Goal: Task Accomplishment & Management: Manage account settings

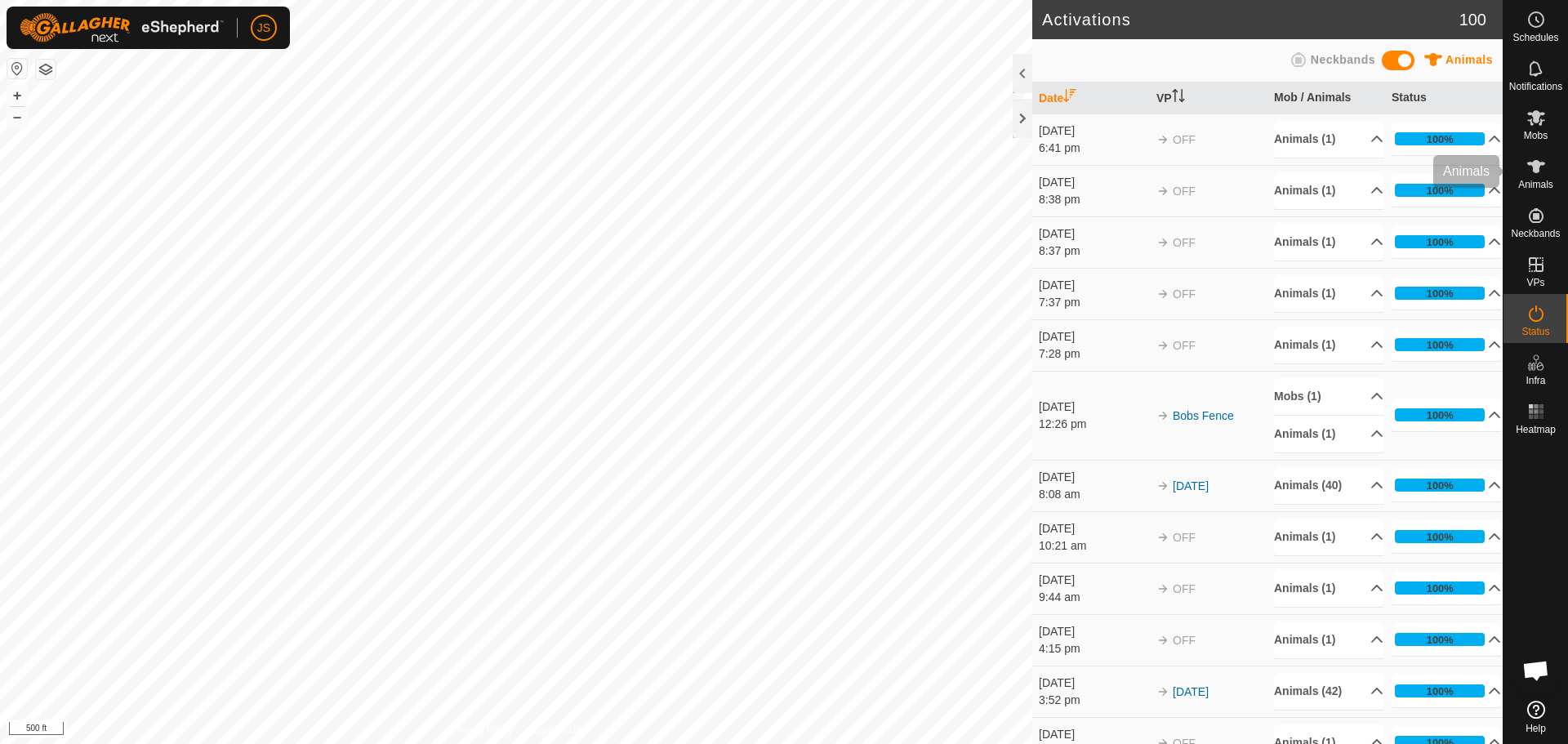
click at [1533, 171] on icon at bounding box center [1536, 167] width 18 height 13
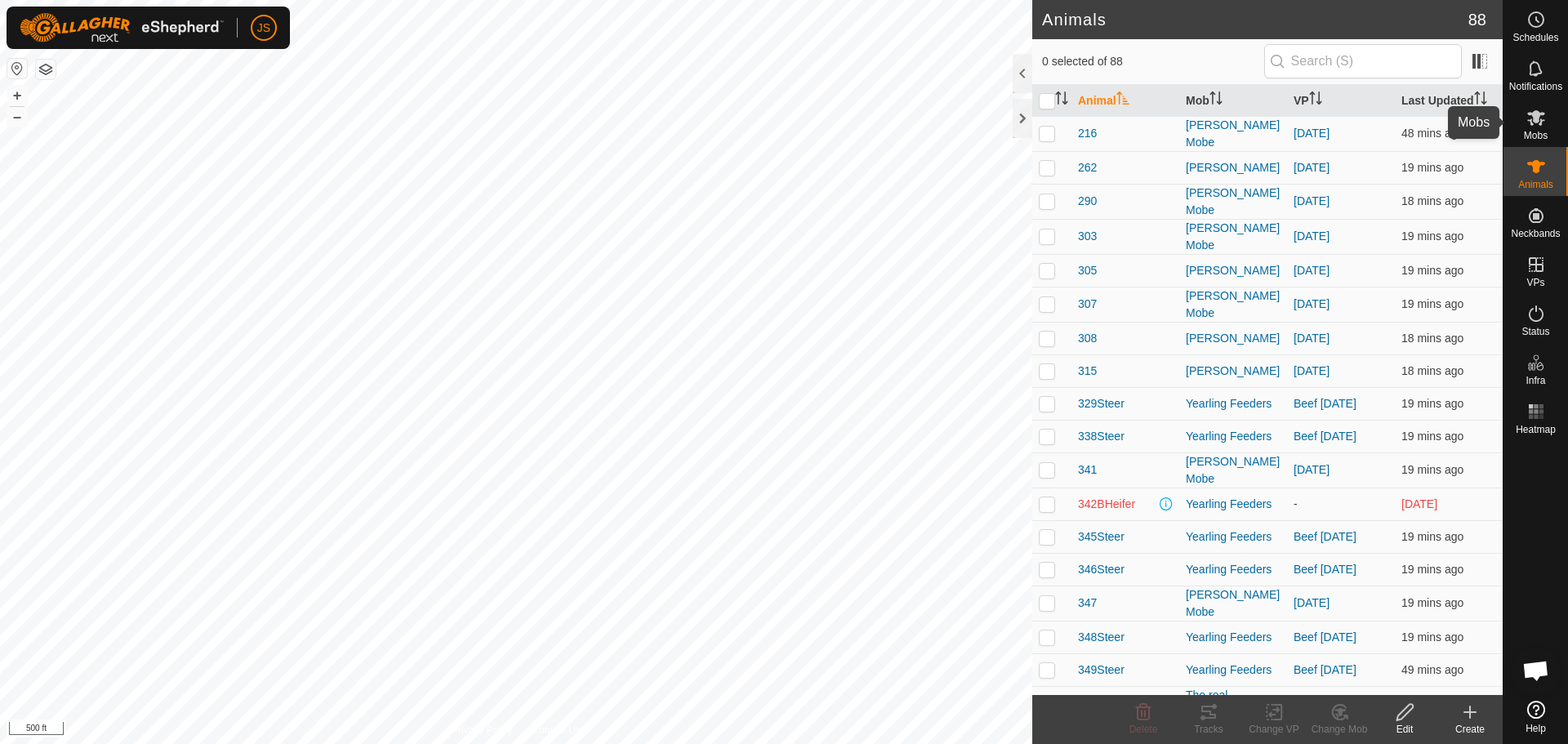
click at [1533, 125] on icon at bounding box center [1536, 117] width 20 height 20
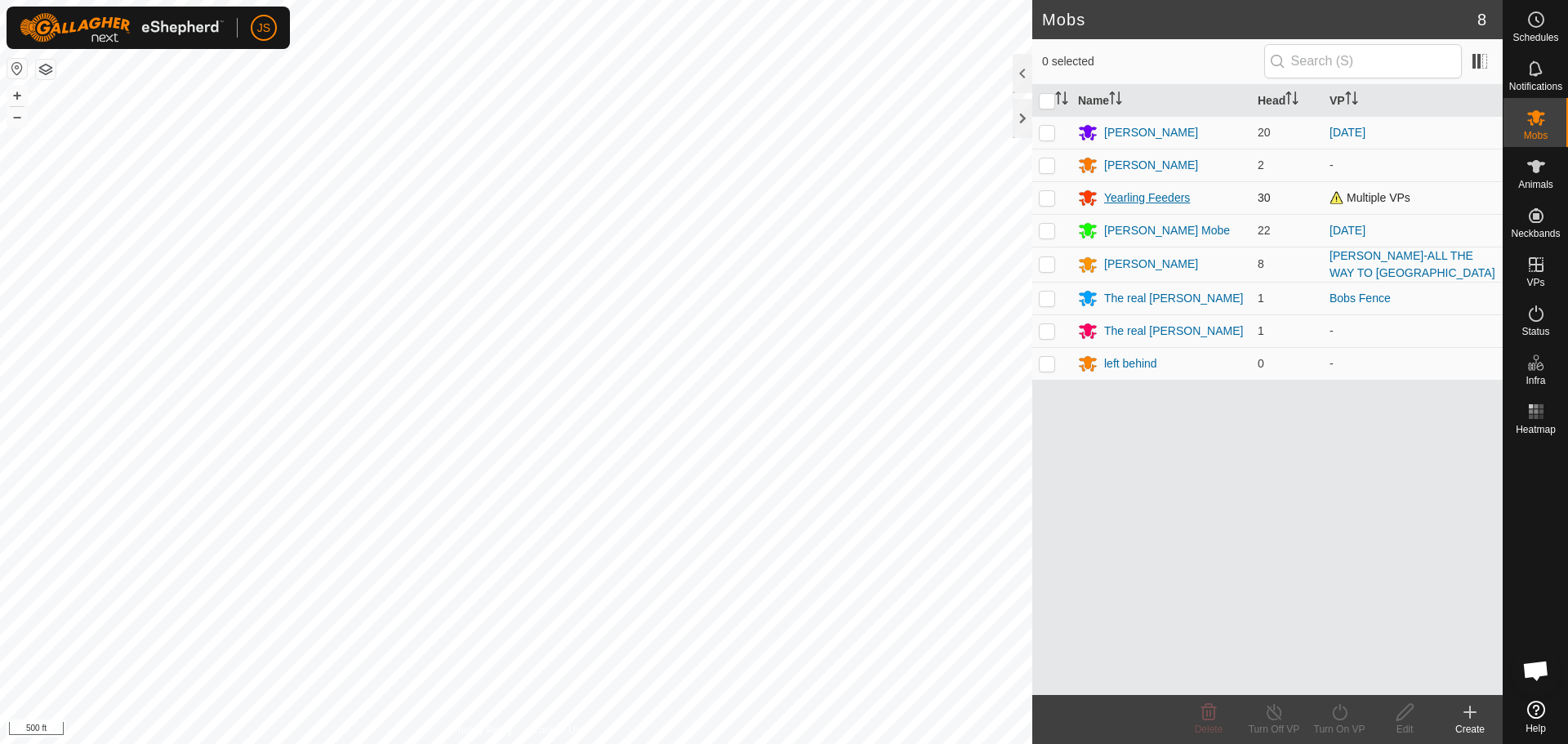
click at [1127, 195] on div "Yearling Feeders" at bounding box center [1148, 197] width 86 height 17
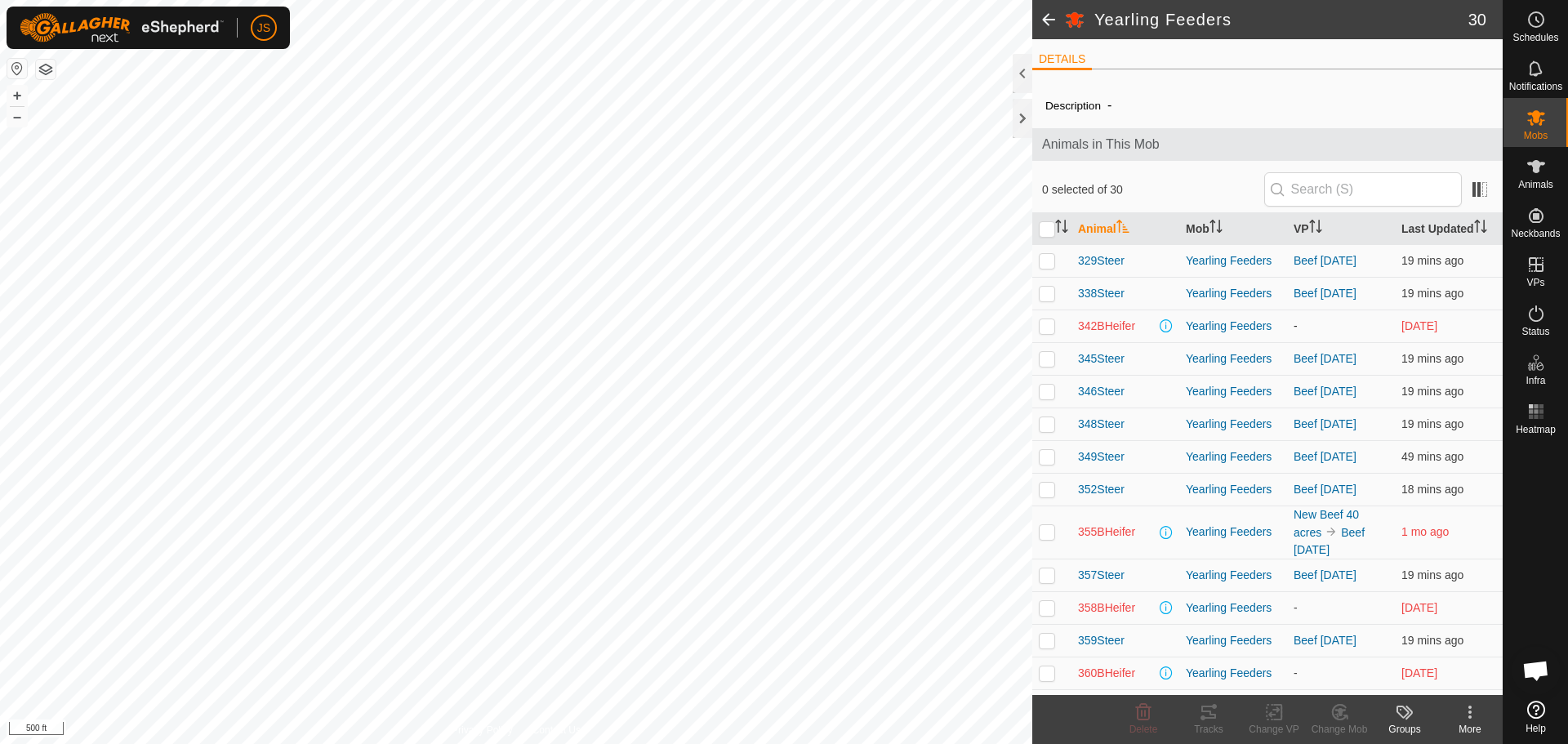
click at [1044, 324] on p-checkbox at bounding box center [1047, 326] width 16 height 13
click at [1341, 723] on div "Change Mob" at bounding box center [1340, 729] width 66 height 15
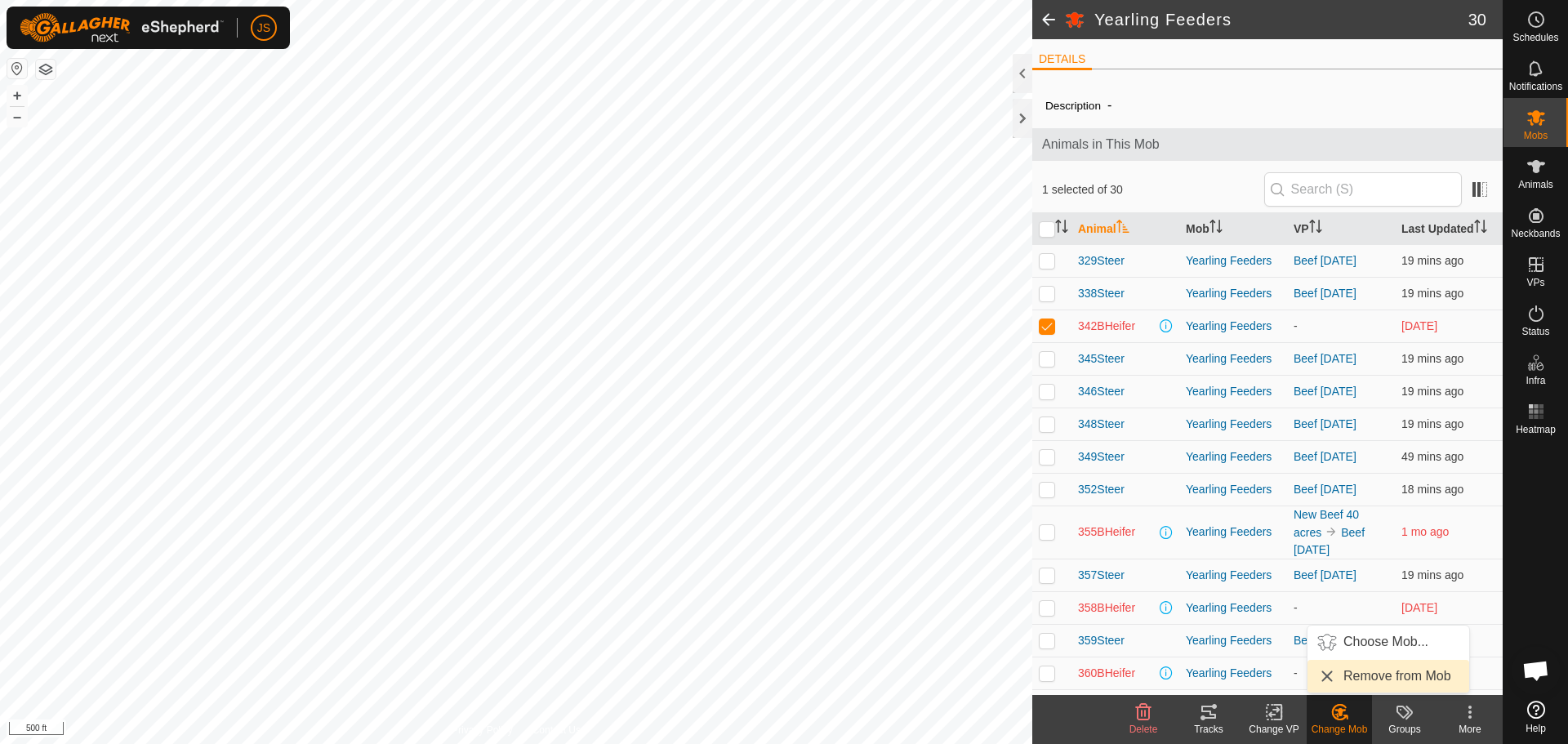
click at [1377, 672] on link "Remove from Mob" at bounding box center [1388, 676] width 162 height 33
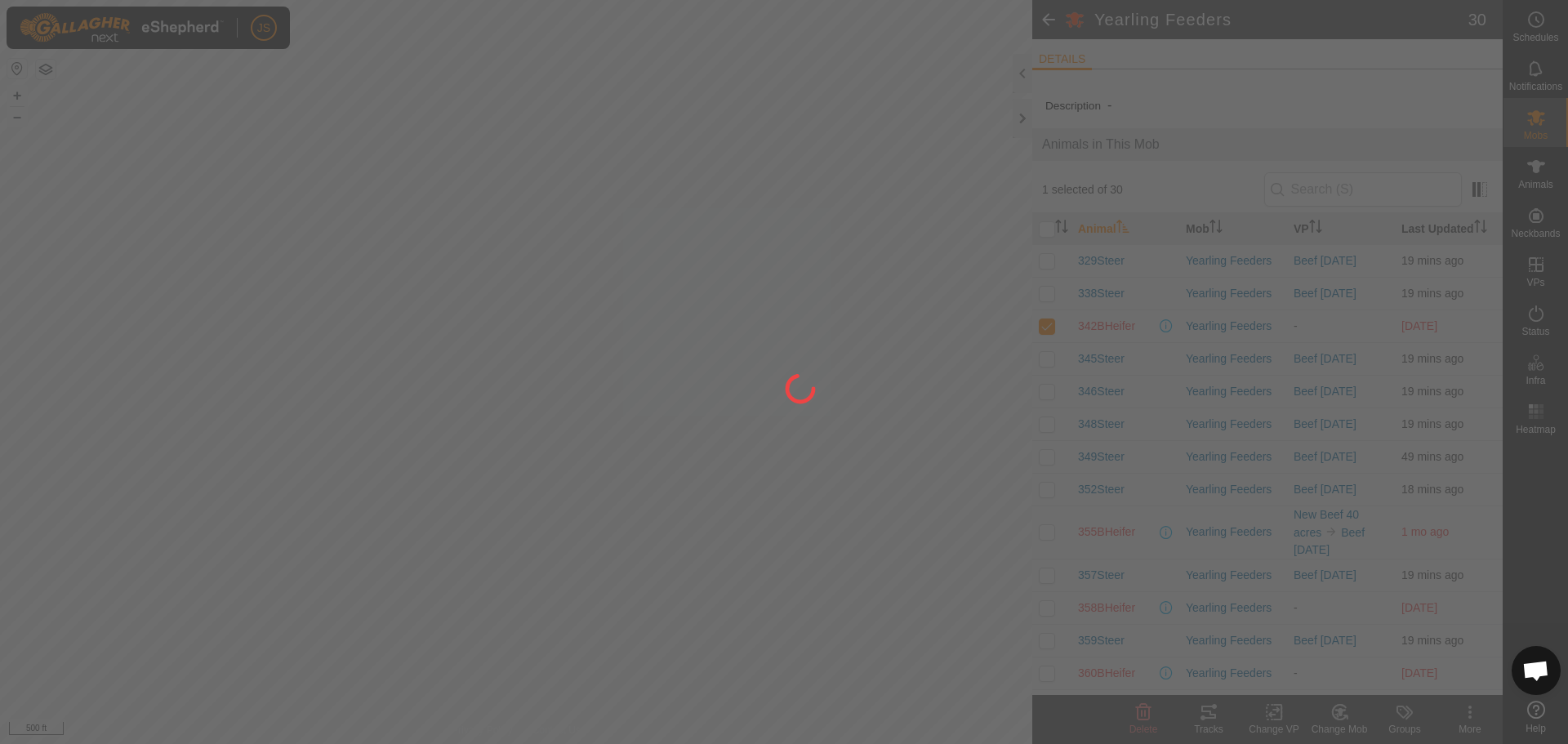
checkbox input "false"
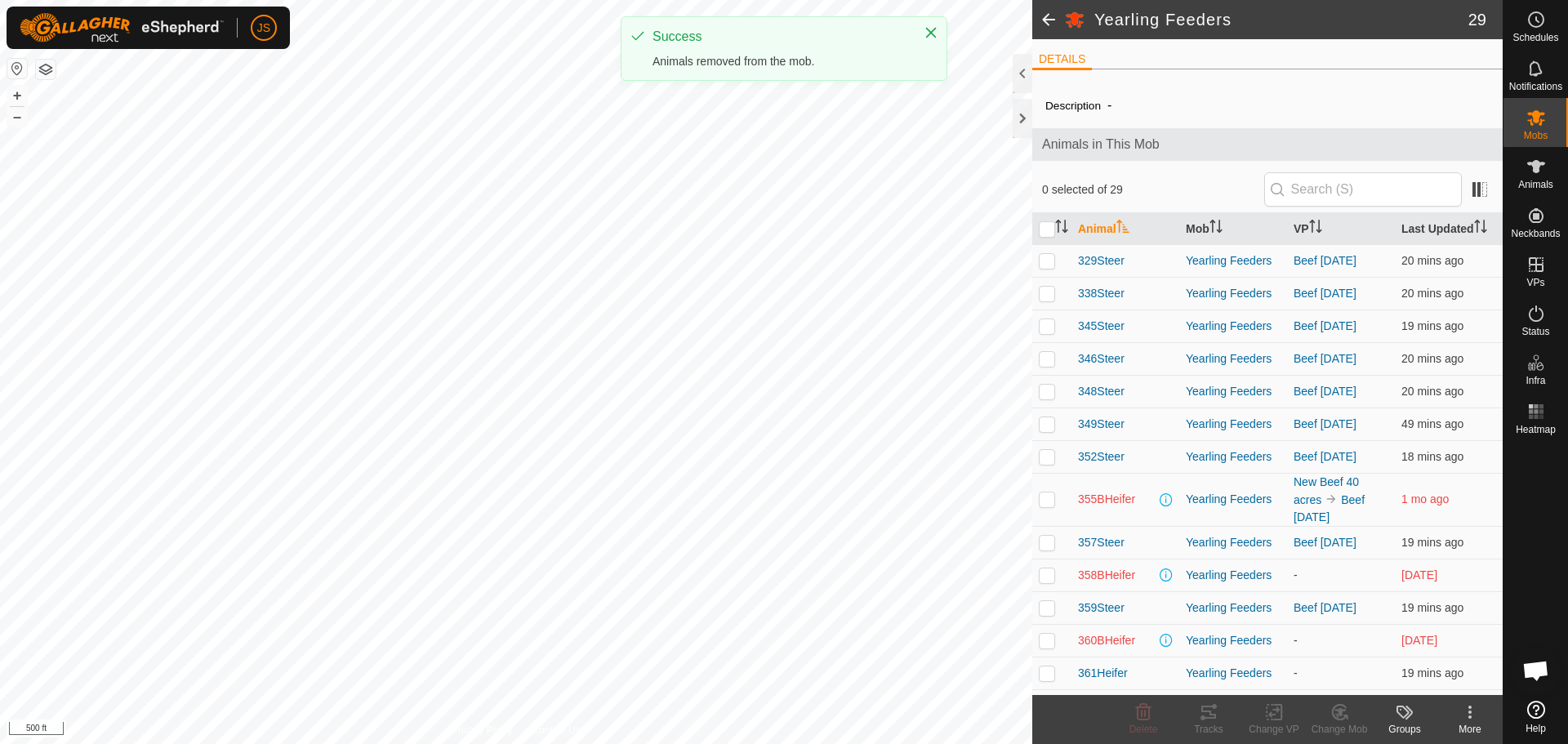
click at [1040, 497] on p-checkbox at bounding box center [1047, 499] width 16 height 13
checkbox input "true"
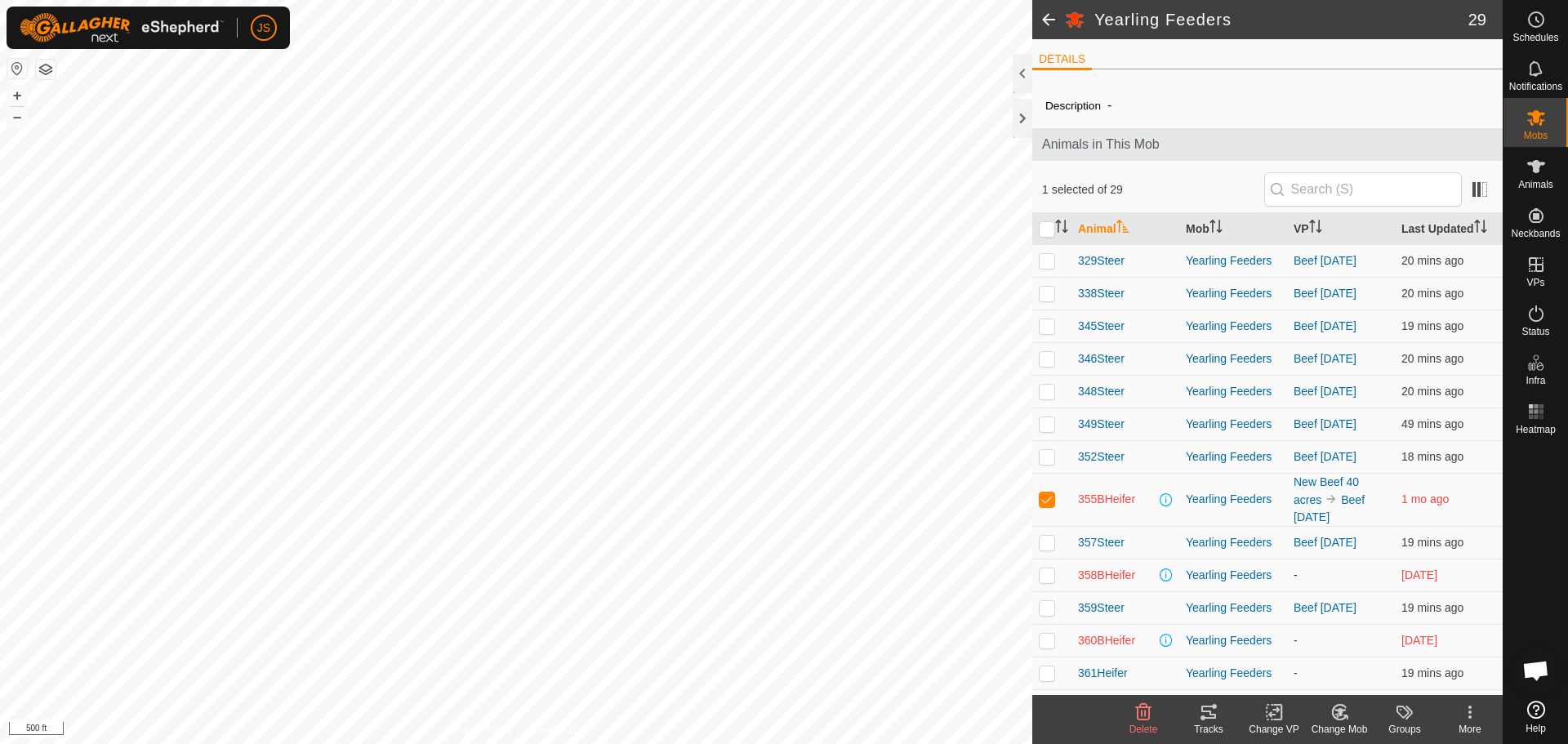
click at [1044, 576] on p-checkbox at bounding box center [1047, 575] width 16 height 13
checkbox input "true"
click at [1047, 645] on p-checkbox at bounding box center [1047, 640] width 16 height 13
checkbox input "true"
click at [1048, 670] on p-checkbox at bounding box center [1047, 673] width 16 height 13
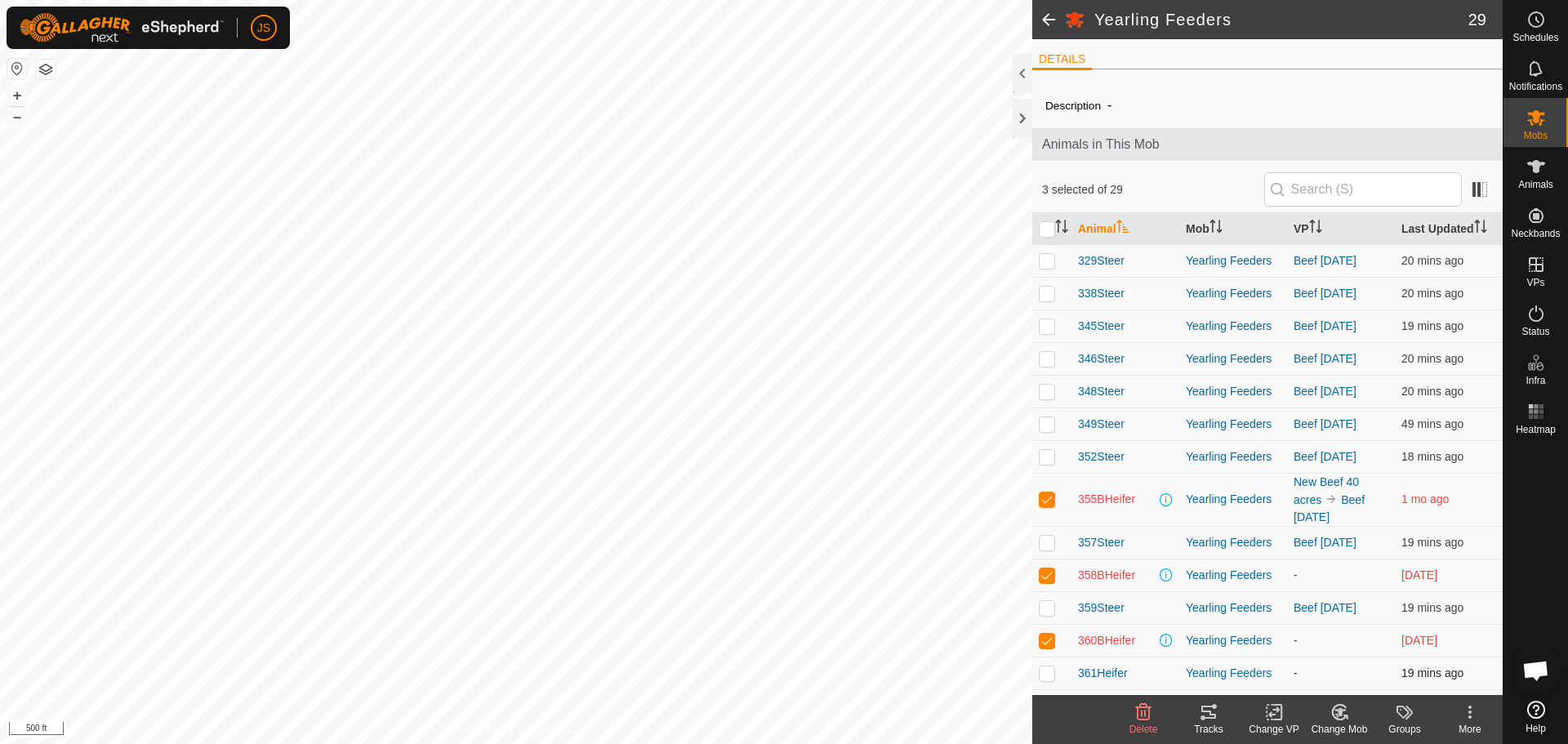
checkbox input "true"
click at [1336, 715] on icon at bounding box center [1341, 711] width 21 height 20
click at [1413, 678] on link "Remove from Mob" at bounding box center [1388, 676] width 162 height 33
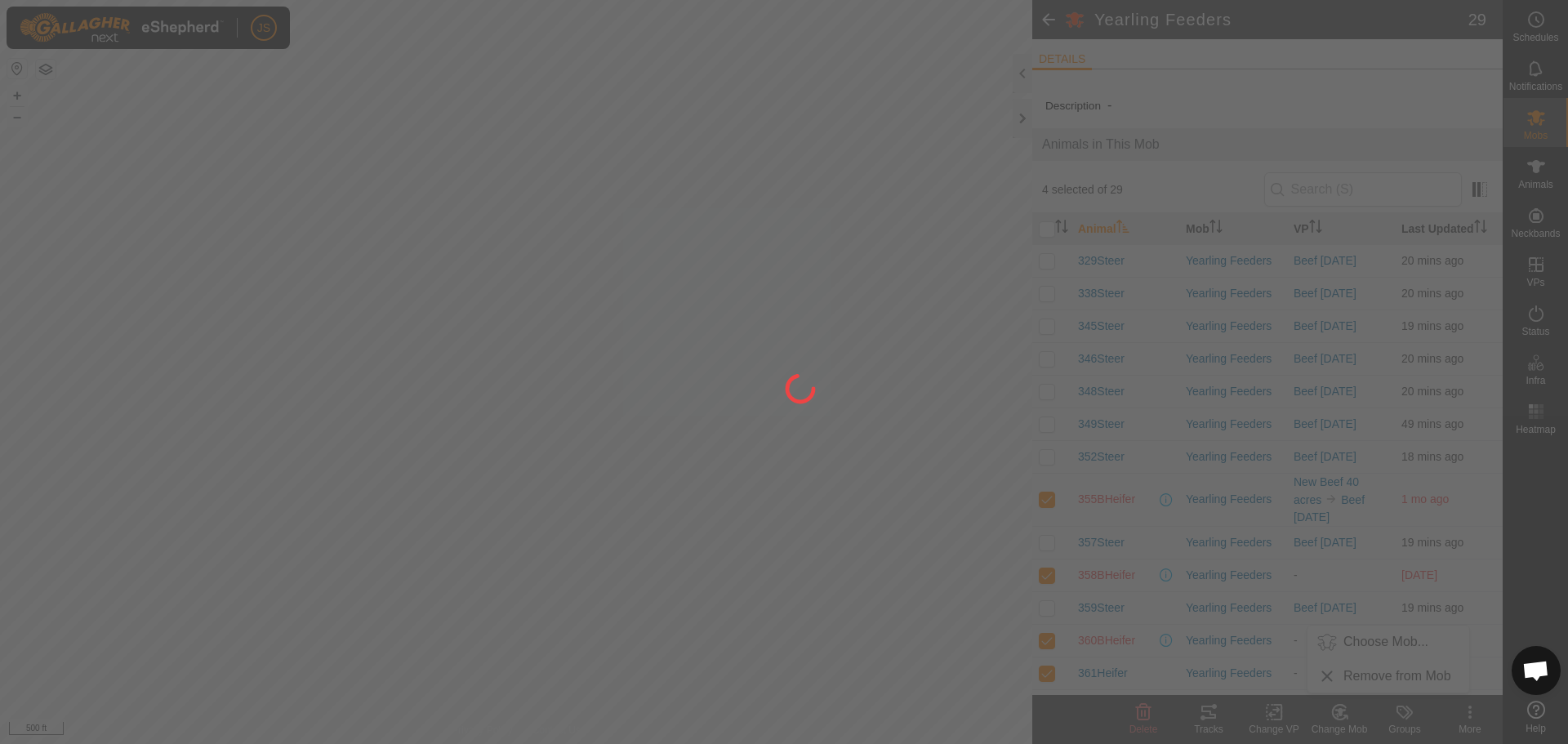
checkbox input "false"
